Goal: Task Accomplishment & Management: Use online tool/utility

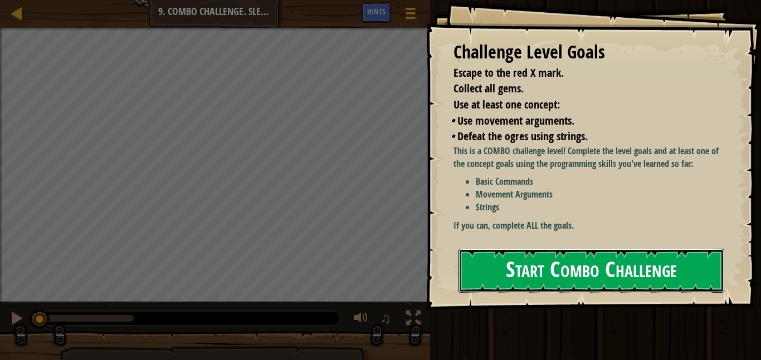
click at [550, 276] on button "Start Combo Challenge" at bounding box center [591, 271] width 266 height 44
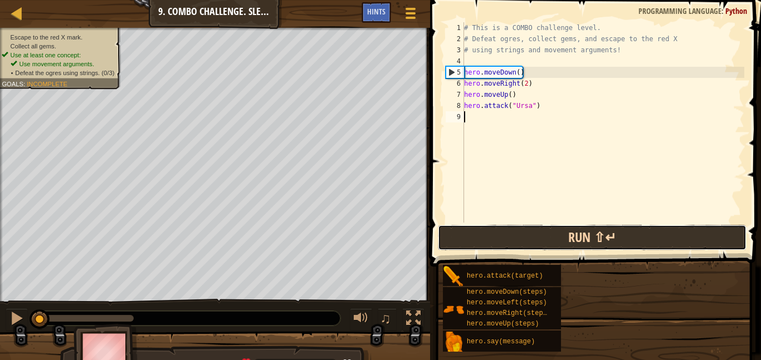
click at [568, 245] on button "Run ⇧↵" at bounding box center [592, 238] width 308 height 26
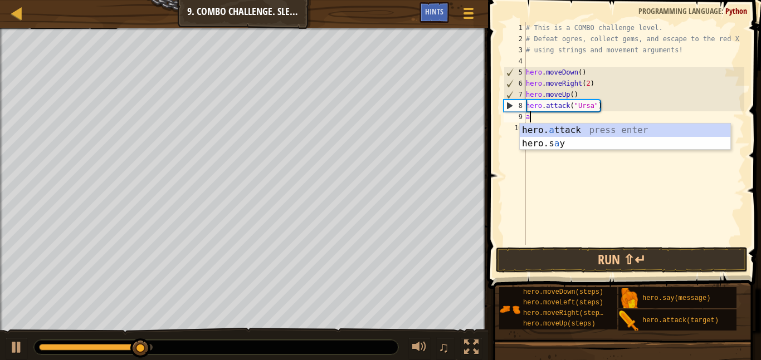
scroll to position [5, 0]
click at [576, 131] on div "hero. a ttack press enter hero.s a y press enter" at bounding box center [625, 150] width 211 height 53
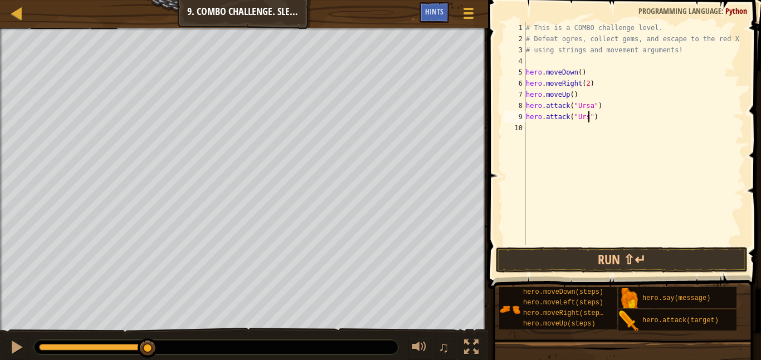
scroll to position [5, 10]
type textarea "hero.attack("Ursa")"
click at [656, 259] on button "Run ⇧↵" at bounding box center [622, 260] width 252 height 26
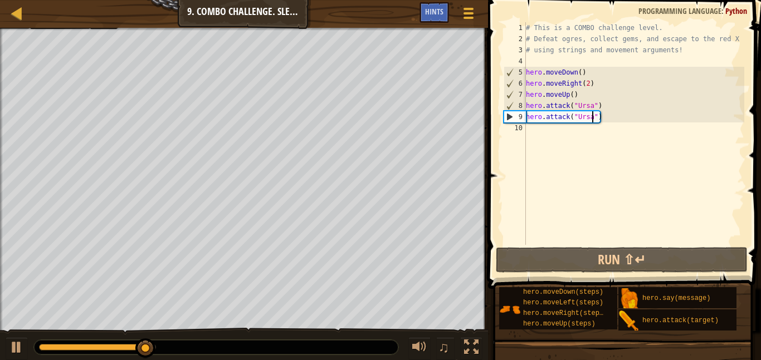
click at [534, 130] on div "# This is a COMBO challenge level. # Defeat [PERSON_NAME], collect gems, and es…" at bounding box center [634, 144] width 221 height 245
type textarea "m"
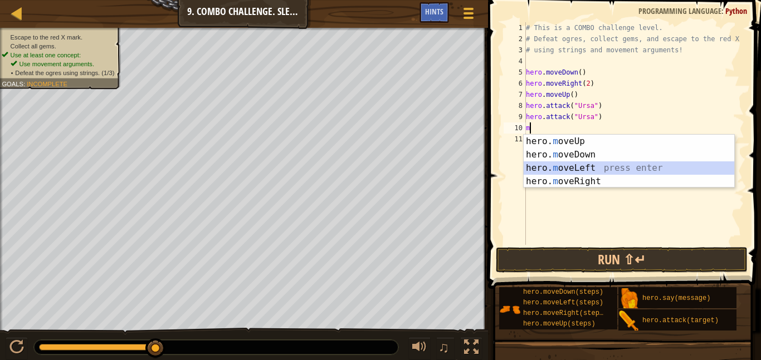
click at [597, 169] on div "hero. m oveUp press enter hero. m oveDown press enter hero. m oveLeft press ent…" at bounding box center [629, 175] width 211 height 80
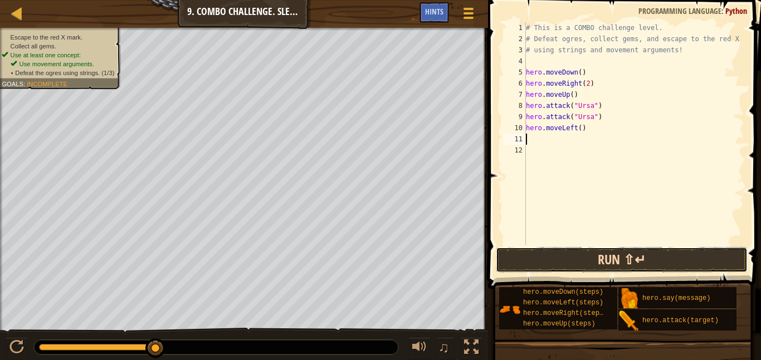
click at [606, 256] on button "Run ⇧↵" at bounding box center [622, 260] width 252 height 26
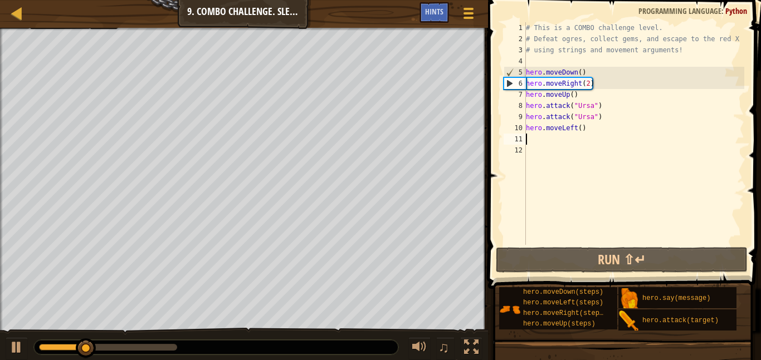
click at [581, 126] on div "# This is a COMBO challenge level. # Defeat [PERSON_NAME], collect gems, and es…" at bounding box center [634, 144] width 221 height 245
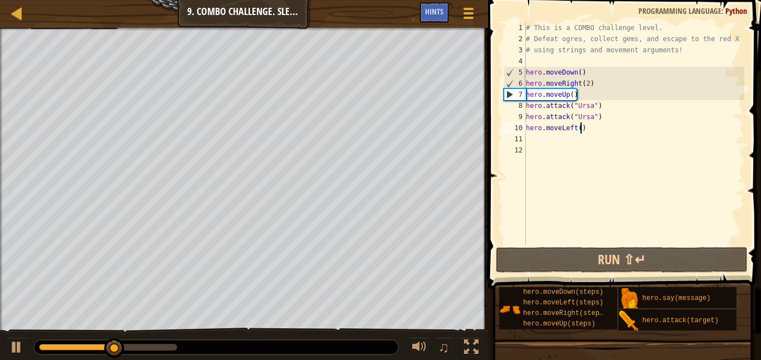
type textarea "hero.moveLeft(2)"
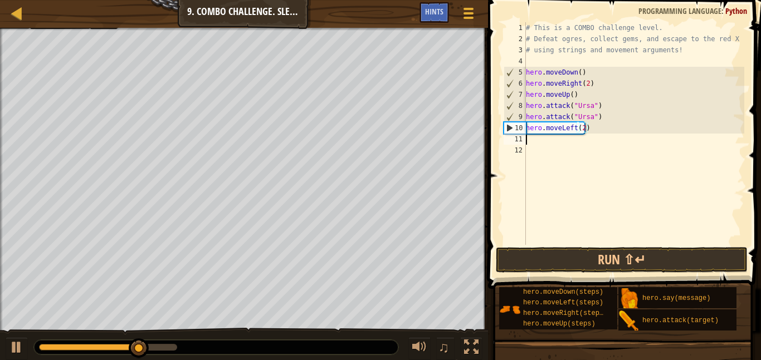
click at [529, 142] on div "# This is a COMBO challenge level. # Defeat [PERSON_NAME], collect gems, and es…" at bounding box center [634, 144] width 221 height 245
type textarea "m"
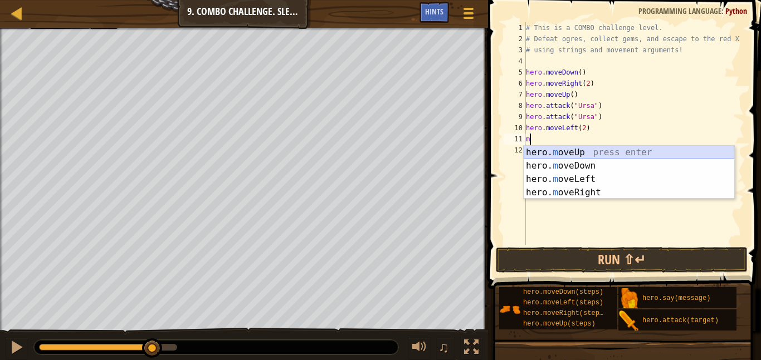
click at [561, 157] on div "hero. m oveUp press enter hero. m oveDown press enter hero. m oveLeft press ent…" at bounding box center [629, 186] width 211 height 80
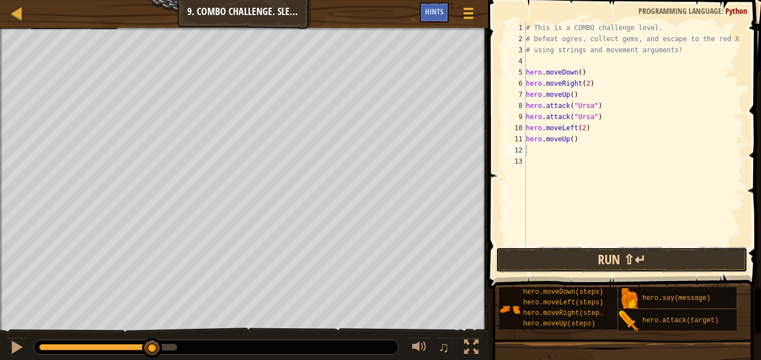
click at [611, 256] on button "Run ⇧↵" at bounding box center [622, 260] width 252 height 26
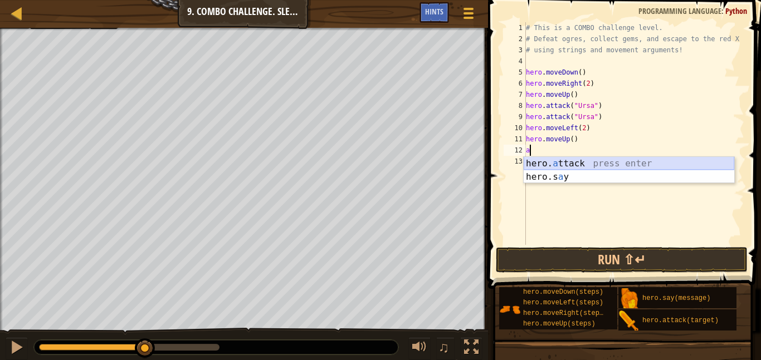
click at [570, 164] on div "hero. a ttack press enter hero.s a y press enter" at bounding box center [629, 183] width 211 height 53
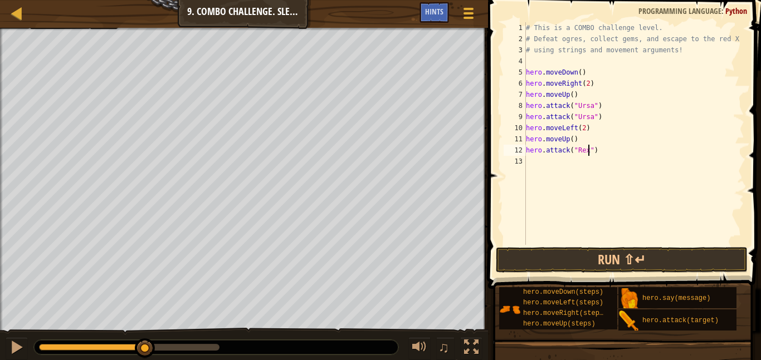
scroll to position [5, 10]
type textarea "hero.attack("Rexxar")"
click at [532, 159] on div "# This is a COMBO challenge level. # Defeat [PERSON_NAME], collect gems, and es…" at bounding box center [634, 144] width 221 height 245
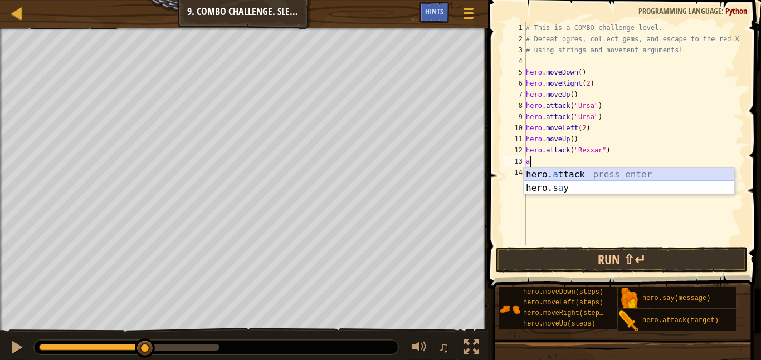
click at [571, 172] on div "hero. a ttack press enter hero.s a y press enter" at bounding box center [629, 194] width 211 height 53
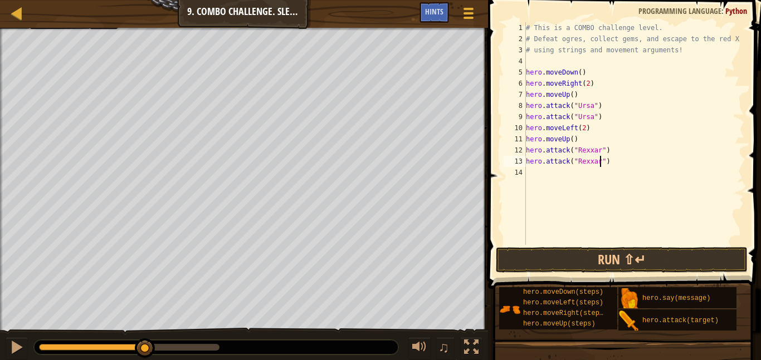
scroll to position [5, 11]
type textarea "hero.attack("Rexxar")"
click at [632, 258] on button "Run ⇧↵" at bounding box center [622, 260] width 252 height 26
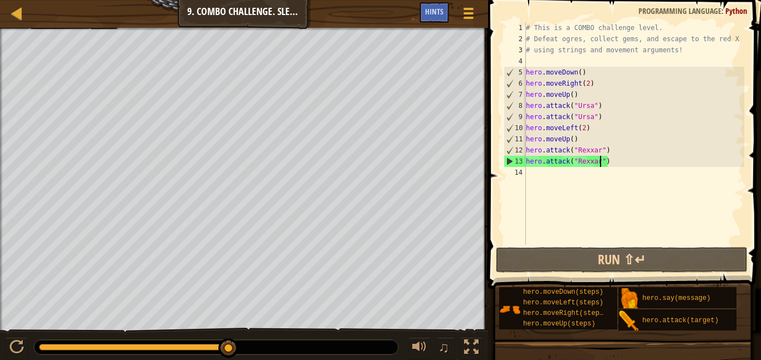
click at [530, 178] on div "# This is a COMBO challenge level. # Defeat [PERSON_NAME], collect gems, and es…" at bounding box center [634, 144] width 221 height 245
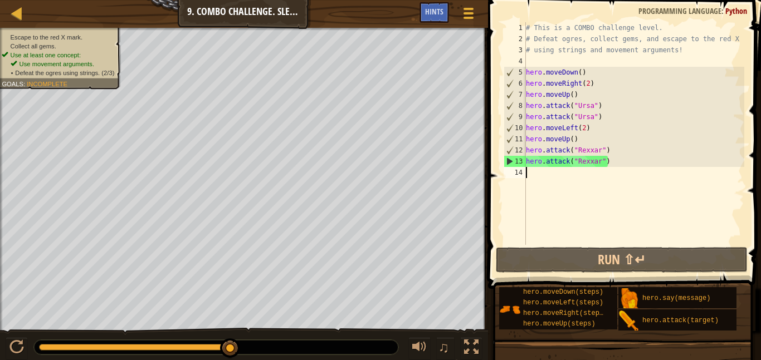
scroll to position [5, 0]
type textarea "m"
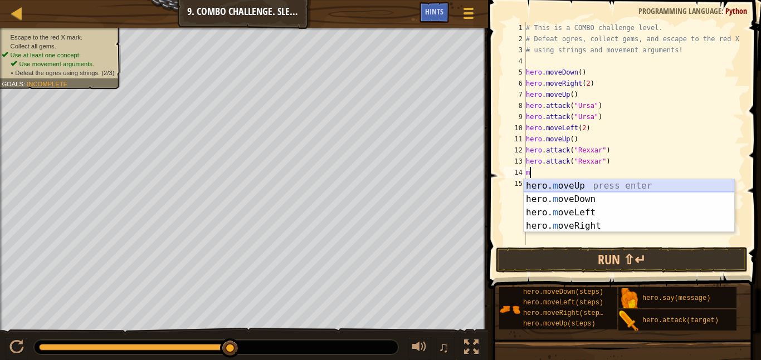
click at [569, 183] on div "hero. m oveUp press enter hero. m oveDown press enter hero. m oveLeft press ent…" at bounding box center [629, 219] width 211 height 80
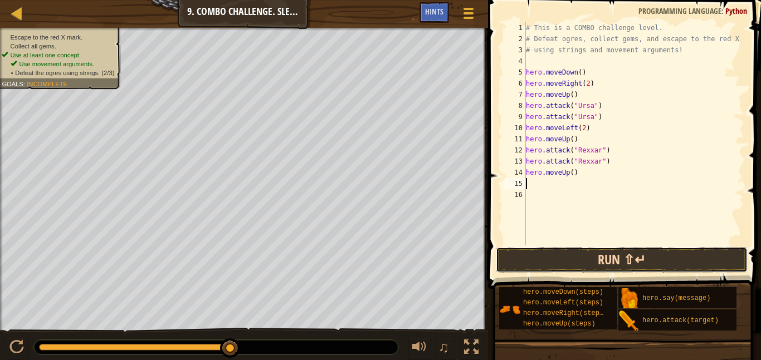
click at [566, 256] on button "Run ⇧↵" at bounding box center [622, 260] width 252 height 26
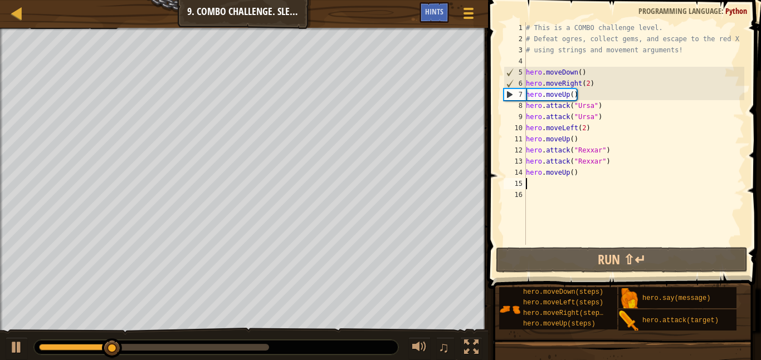
click at [577, 176] on div "# This is a COMBO challenge level. # Defeat [PERSON_NAME], collect gems, and es…" at bounding box center [634, 144] width 221 height 245
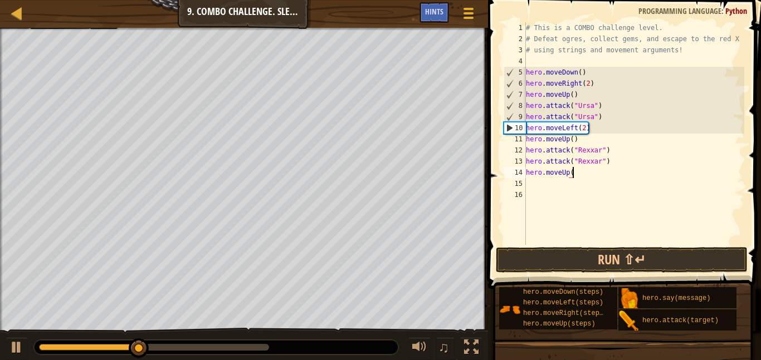
type textarea "hero"
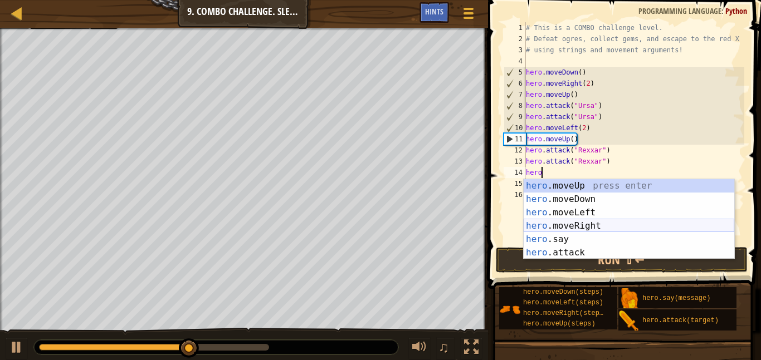
click at [580, 224] on div "hero .moveUp press enter hero .moveDown press enter hero .moveLeft press enter …" at bounding box center [629, 232] width 211 height 107
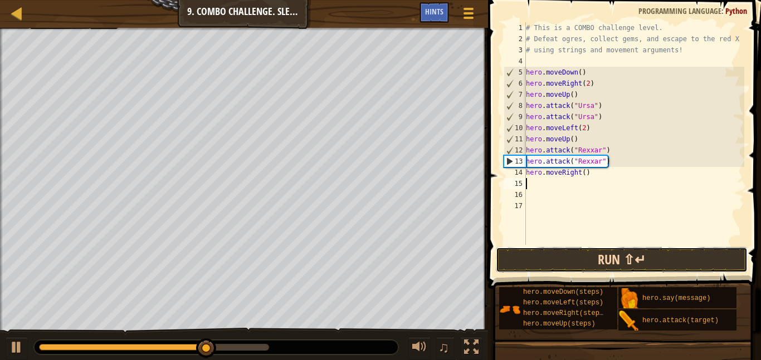
click at [596, 255] on button "Run ⇧↵" at bounding box center [622, 260] width 252 height 26
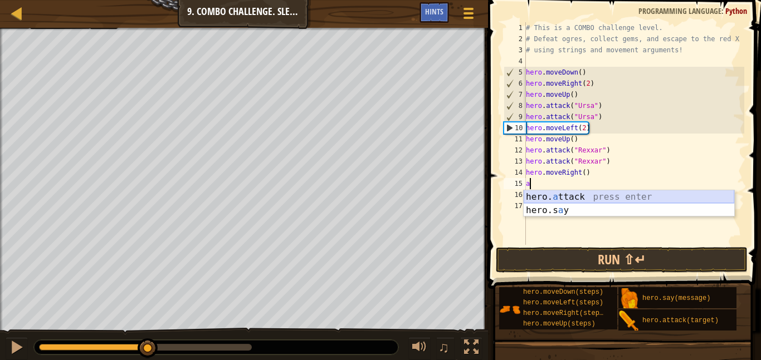
click at [570, 197] on div "hero. a ttack press enter hero.s a y press enter" at bounding box center [629, 217] width 211 height 53
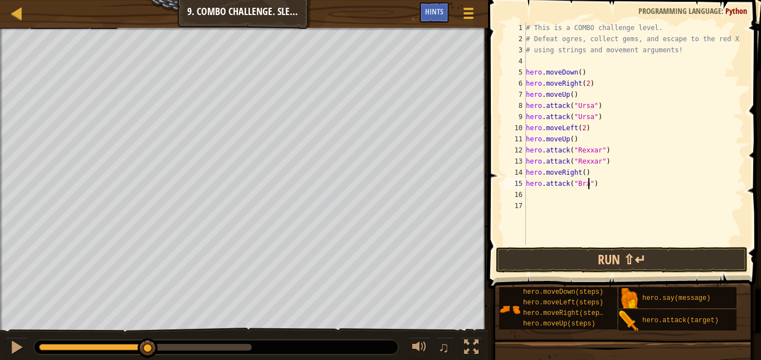
type textarea "hero.attack("Brak")"
click at [536, 201] on div "# This is a COMBO challenge level. # Defeat [PERSON_NAME], collect gems, and es…" at bounding box center [634, 144] width 221 height 245
click at [534, 196] on div "# This is a COMBO challenge level. # Defeat [PERSON_NAME], collect gems, and es…" at bounding box center [634, 144] width 221 height 245
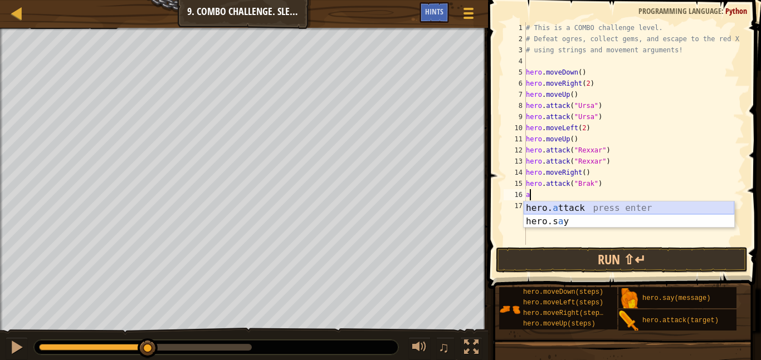
click at [601, 207] on div "hero. a ttack press enter hero.s a y press enter" at bounding box center [629, 228] width 211 height 53
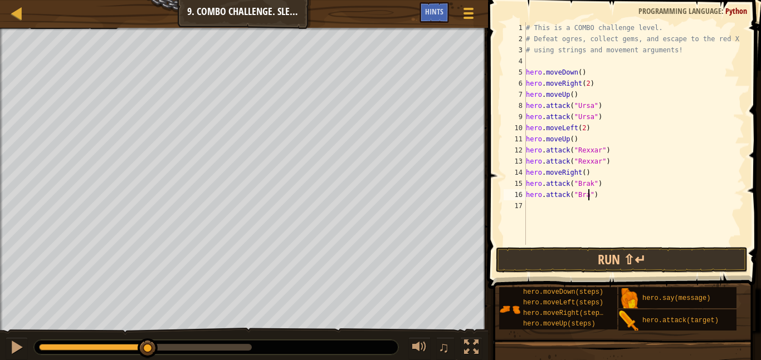
type textarea "hero.attack("Brak")"
click at [534, 214] on div "# This is a COMBO challenge level. # Defeat [PERSON_NAME], collect gems, and es…" at bounding box center [634, 144] width 221 height 245
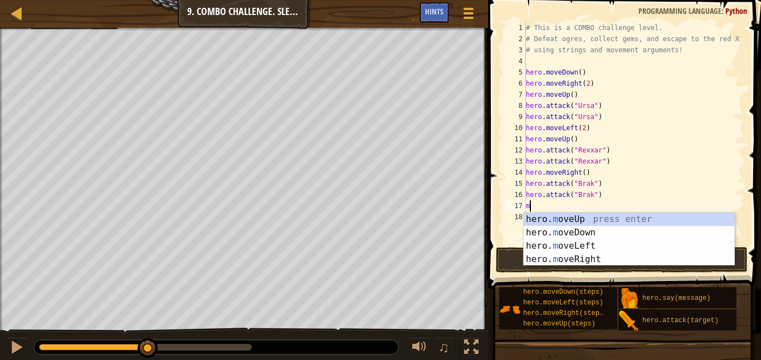
type textarea "mo"
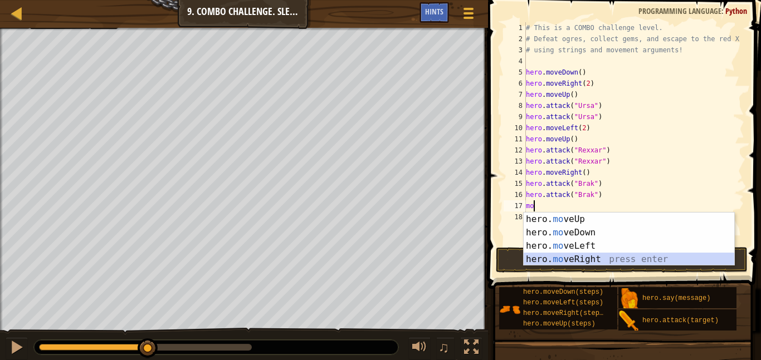
click at [584, 260] on div "hero. mo veUp press enter hero. mo veDown press enter hero. mo veLeft press ent…" at bounding box center [629, 253] width 211 height 80
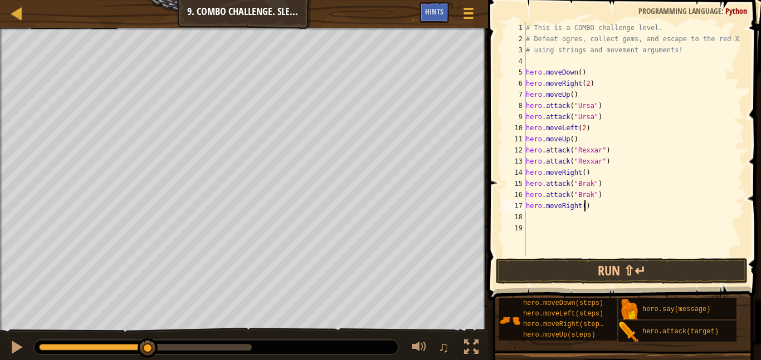
click at [585, 204] on div "# This is a COMBO challenge level. # Defeat [PERSON_NAME], collect gems, and es…" at bounding box center [634, 150] width 221 height 256
click at [630, 274] on button "Run ⇧↵" at bounding box center [622, 271] width 252 height 26
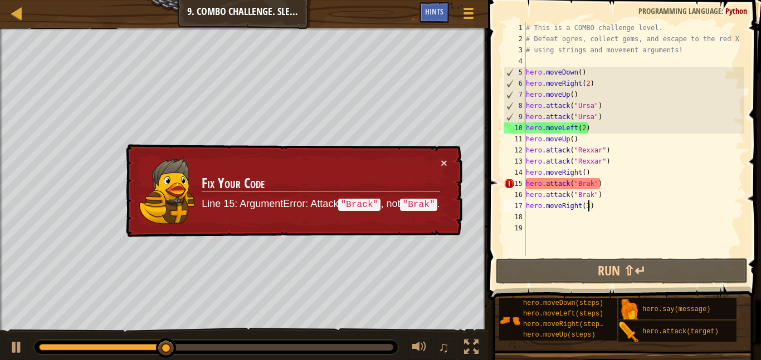
click at [590, 183] on div "# This is a COMBO challenge level. # Defeat [PERSON_NAME], collect gems, and es…" at bounding box center [634, 150] width 221 height 256
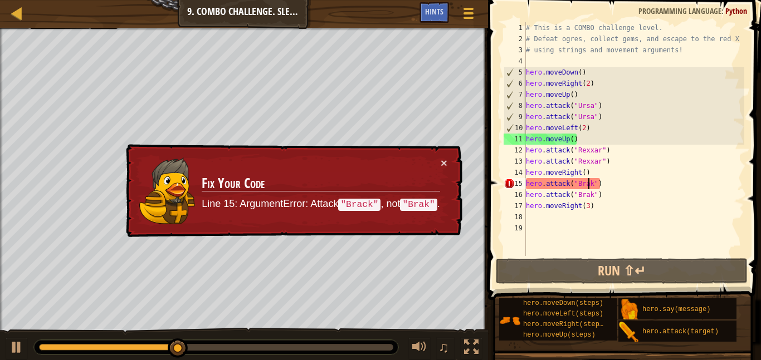
scroll to position [5, 10]
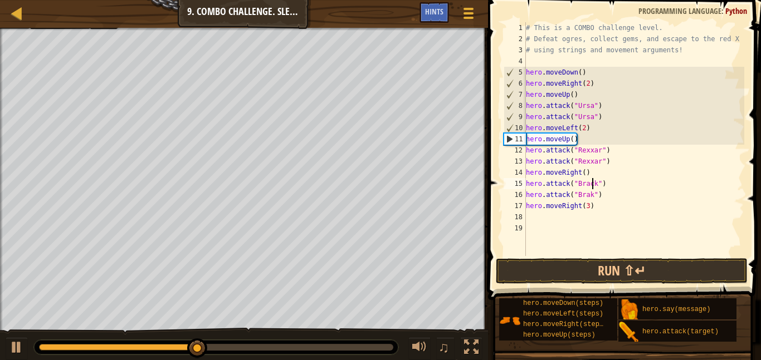
click at [588, 195] on div "# This is a COMBO challenge level. # Defeat [PERSON_NAME], collect gems, and es…" at bounding box center [634, 150] width 221 height 256
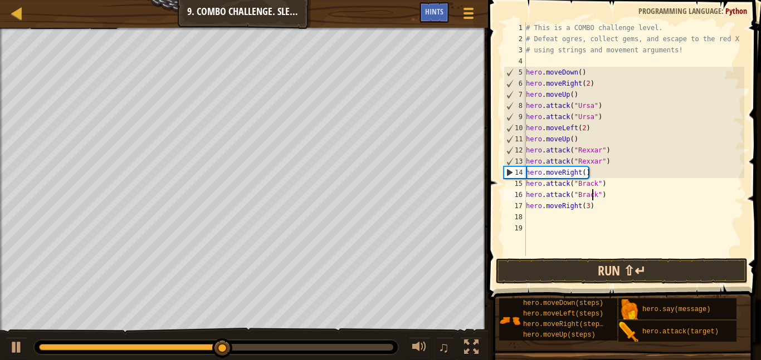
type textarea "hero.attack("Brack")"
click at [646, 267] on button "Run ⇧↵" at bounding box center [622, 271] width 252 height 26
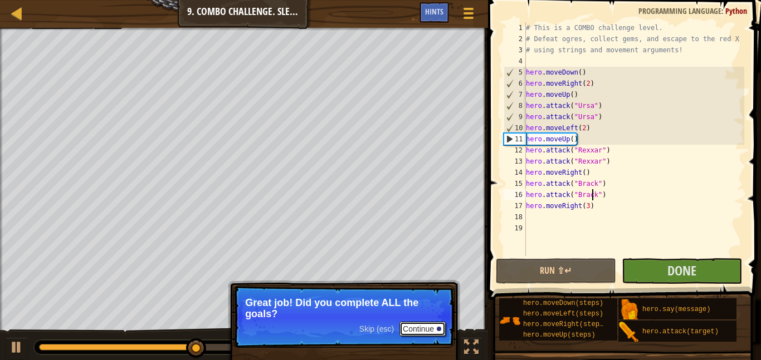
click at [421, 334] on button "Continue" at bounding box center [422, 329] width 46 height 14
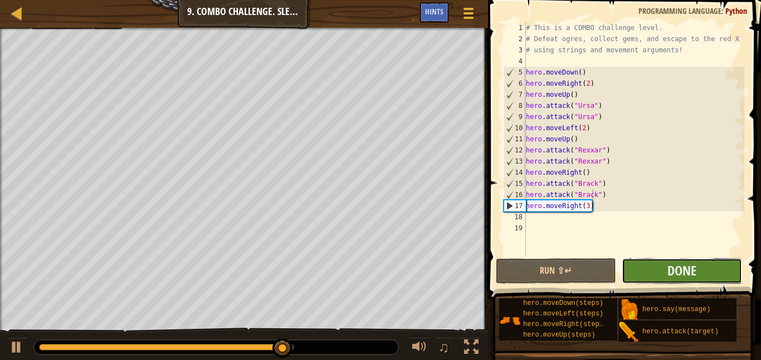
click at [697, 272] on button "Done" at bounding box center [682, 271] width 120 height 26
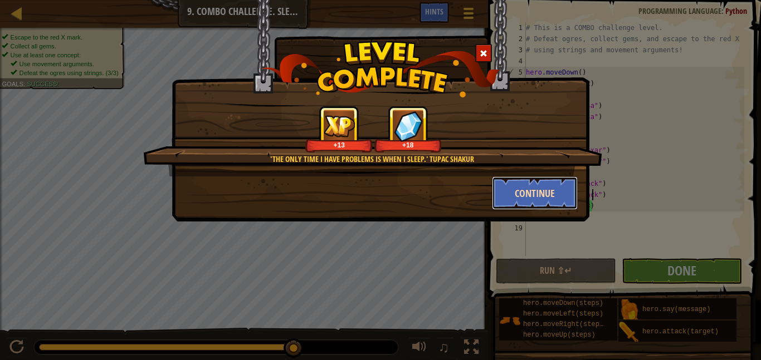
click at [535, 191] on button "Continue" at bounding box center [535, 193] width 86 height 33
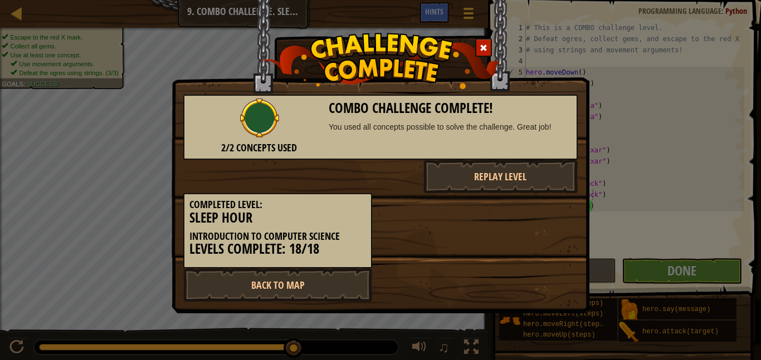
click at [555, 197] on div "Completed Level: Sleep Hour Introduction to Computer Science Levels Complete: 1…" at bounding box center [380, 230] width 411 height 75
click at [354, 284] on link "Back to Map" at bounding box center [277, 285] width 189 height 33
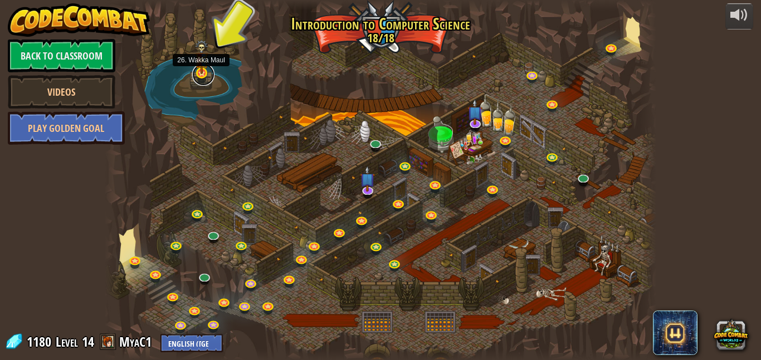
click at [205, 77] on link at bounding box center [203, 75] width 22 height 22
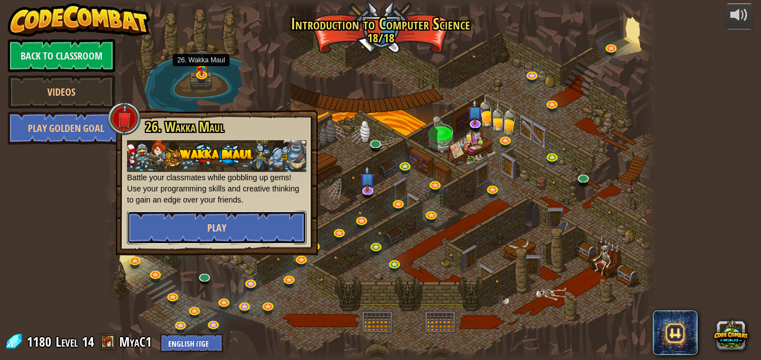
click at [231, 221] on button "Play" at bounding box center [216, 227] width 179 height 33
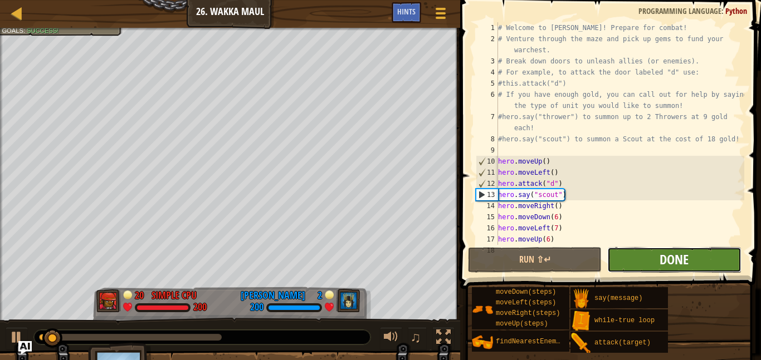
click at [671, 265] on span "Done" at bounding box center [674, 260] width 29 height 18
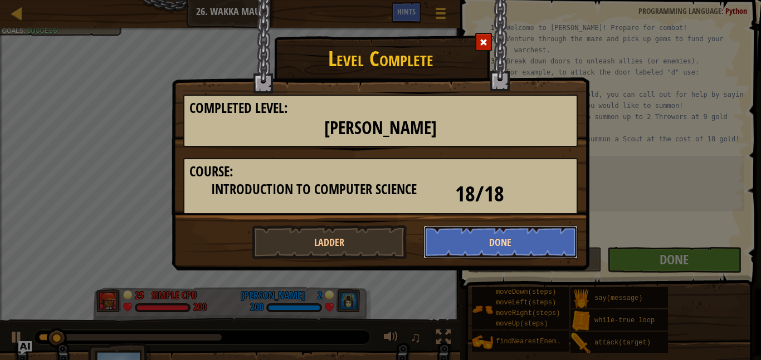
click at [508, 241] on button "Done" at bounding box center [500, 242] width 155 height 33
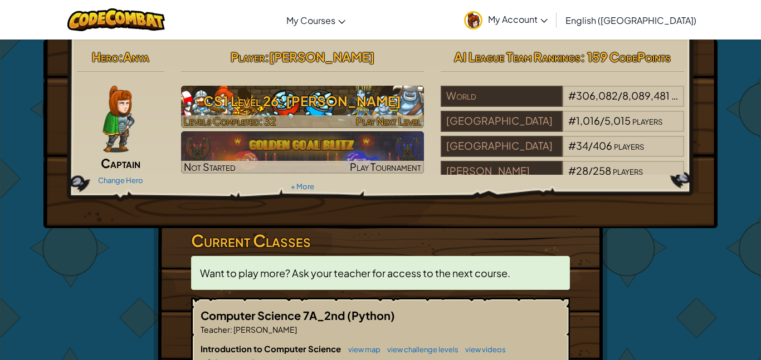
click at [358, 113] on h3 "CS1 Level 26: [PERSON_NAME]" at bounding box center [302, 101] width 243 height 25
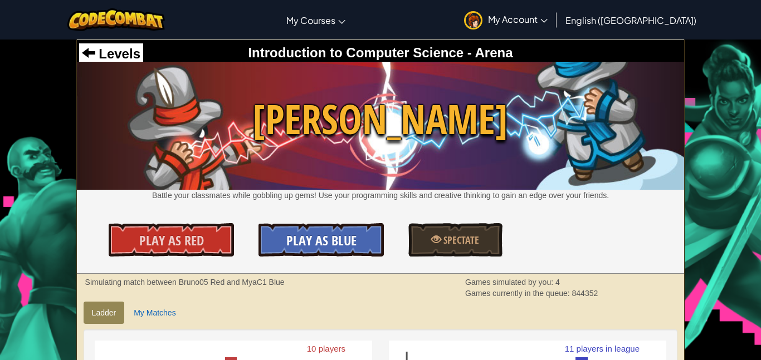
click at [304, 250] on link "Play As Blue" at bounding box center [320, 239] width 125 height 33
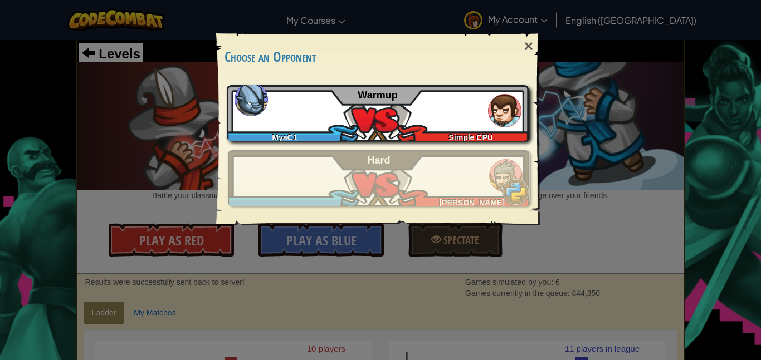
click at [377, 100] on span "Warmup" at bounding box center [378, 95] width 40 height 11
